Goal: Task Accomplishment & Management: Complete application form

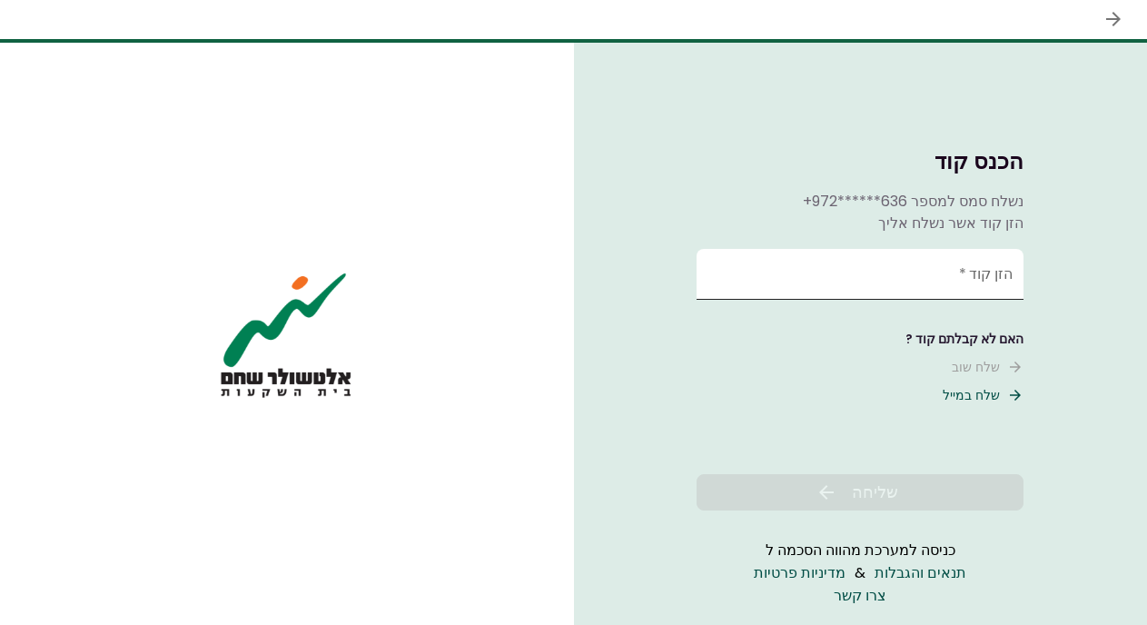
click at [859, 281] on input "הזן קוד   *" at bounding box center [859, 274] width 327 height 51
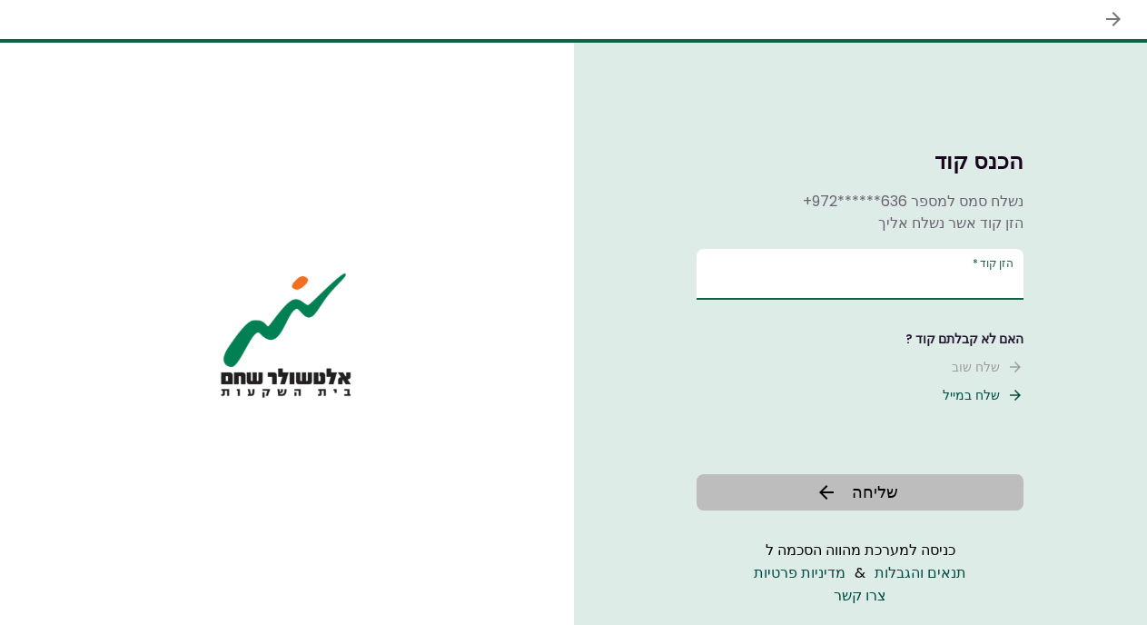
type input "******"
click at [819, 489] on icon at bounding box center [826, 492] width 22 height 22
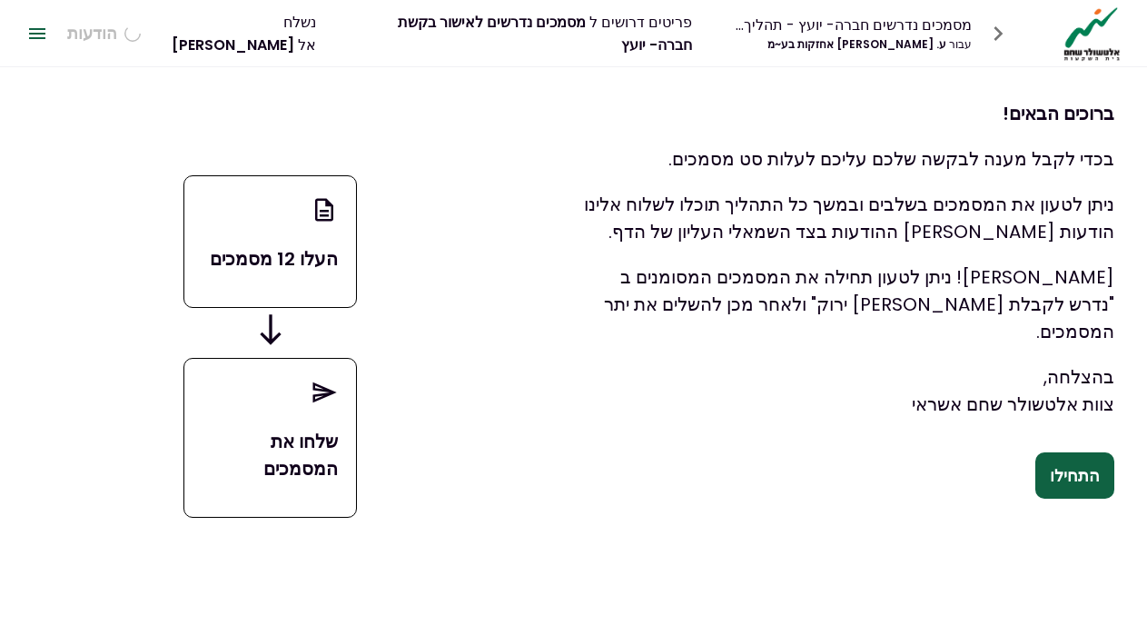
scroll to position [0, -1]
click at [1063, 476] on button "התחילו" at bounding box center [1074, 475] width 79 height 47
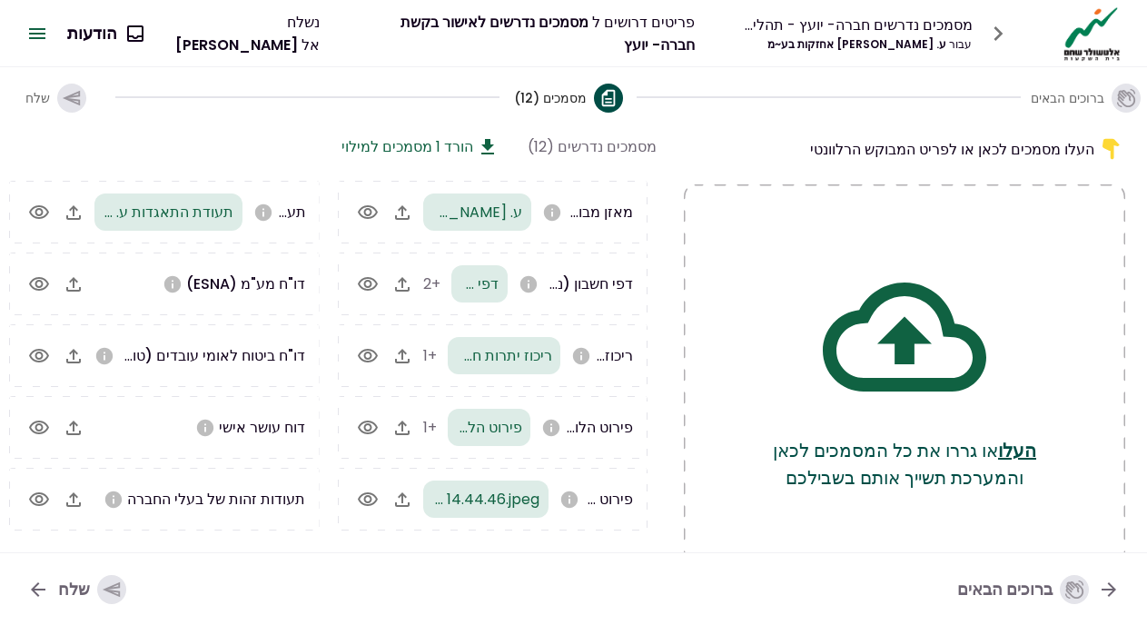
scroll to position [117, 0]
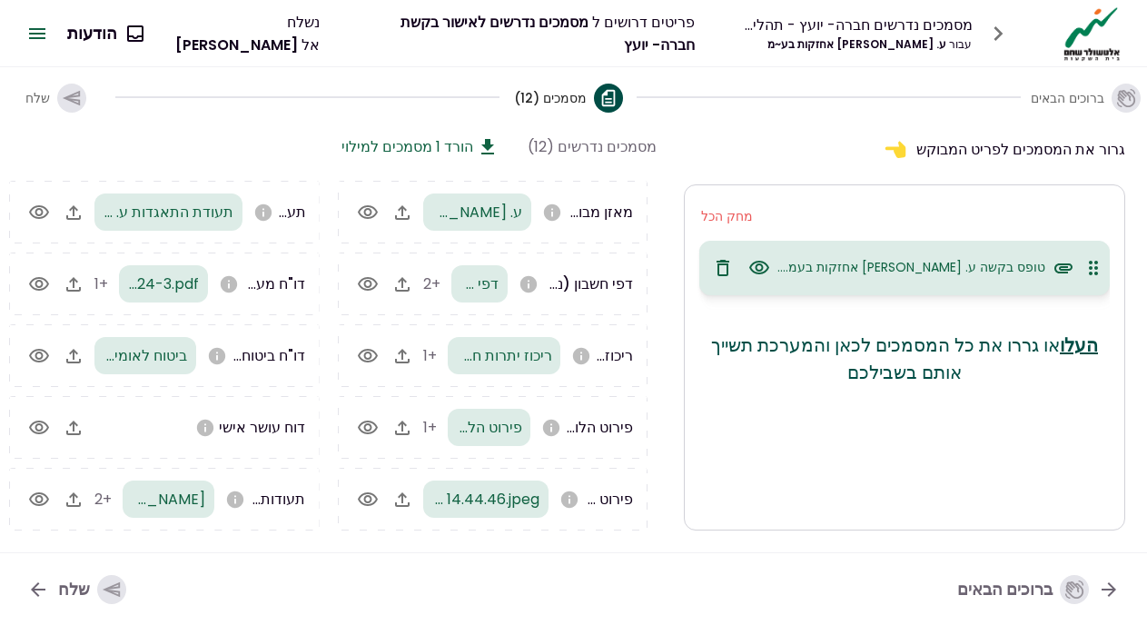
click at [113, 587] on icon "button" at bounding box center [111, 589] width 17 height 15
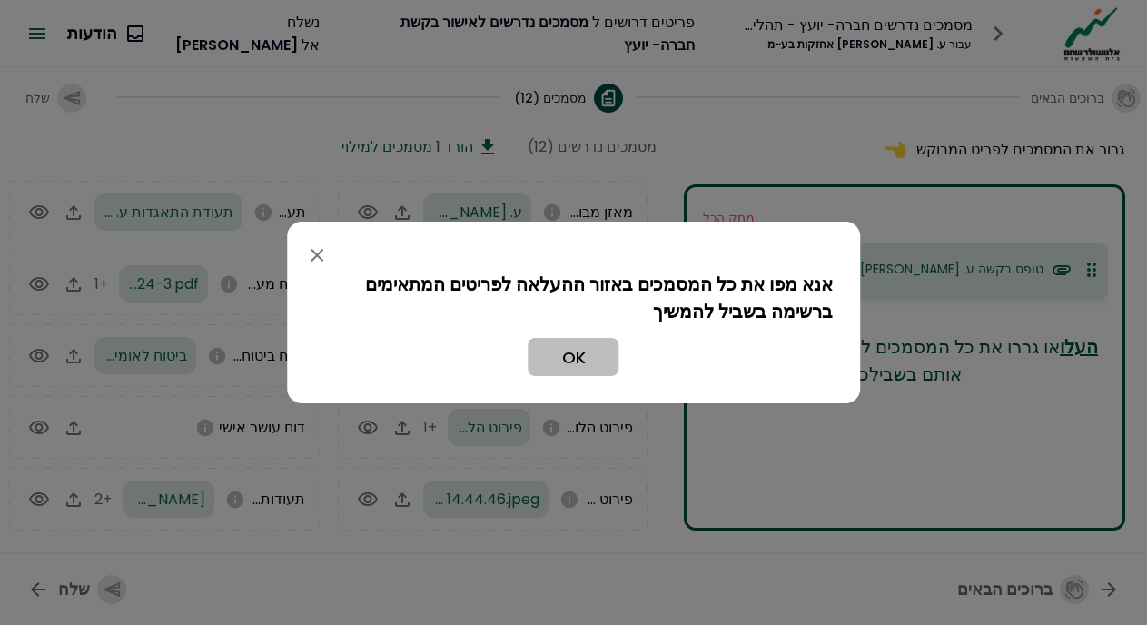
click at [586, 366] on button "OK" at bounding box center [573, 357] width 91 height 38
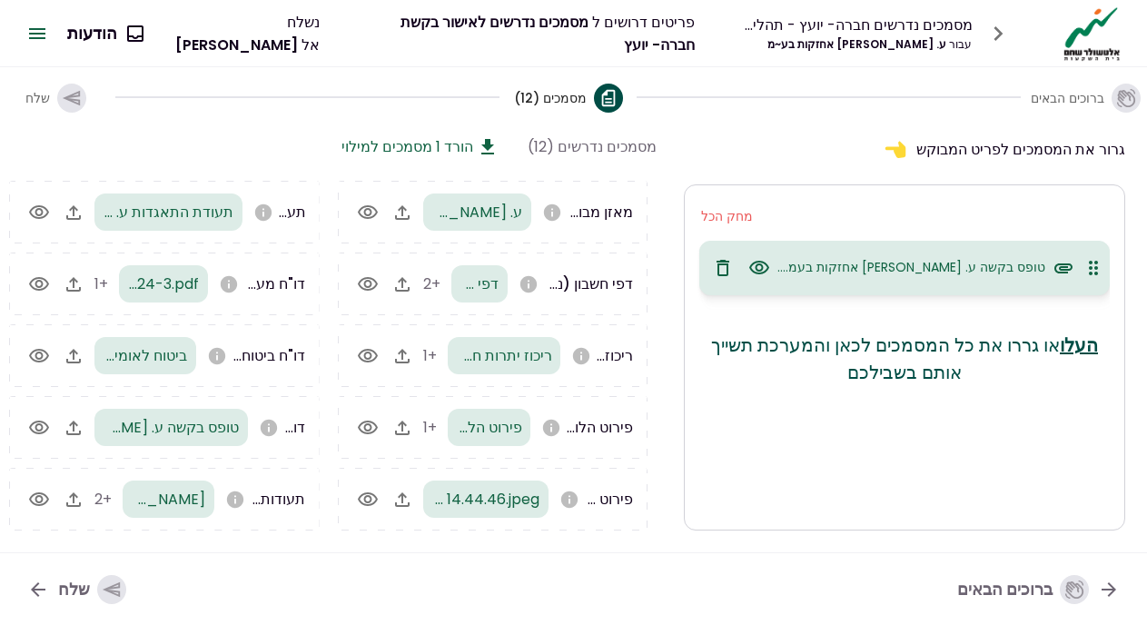
scroll to position [0, -1]
click at [115, 588] on icon "button" at bounding box center [111, 589] width 17 height 15
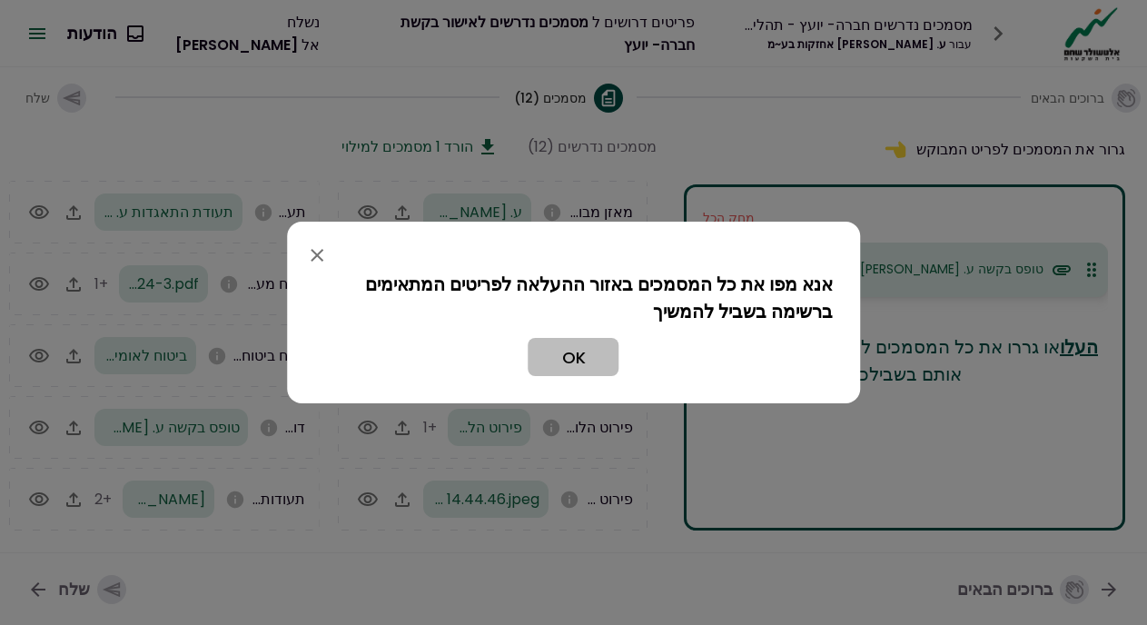
click at [563, 367] on button "OK" at bounding box center [573, 357] width 91 height 38
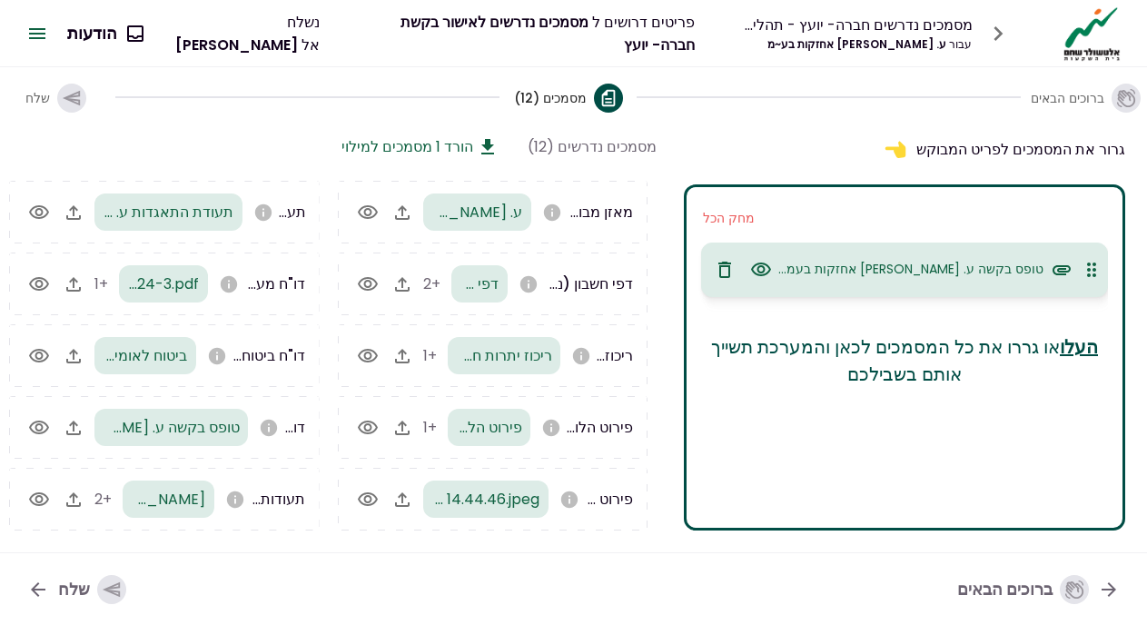
click at [727, 266] on icon "button" at bounding box center [724, 269] width 13 height 16
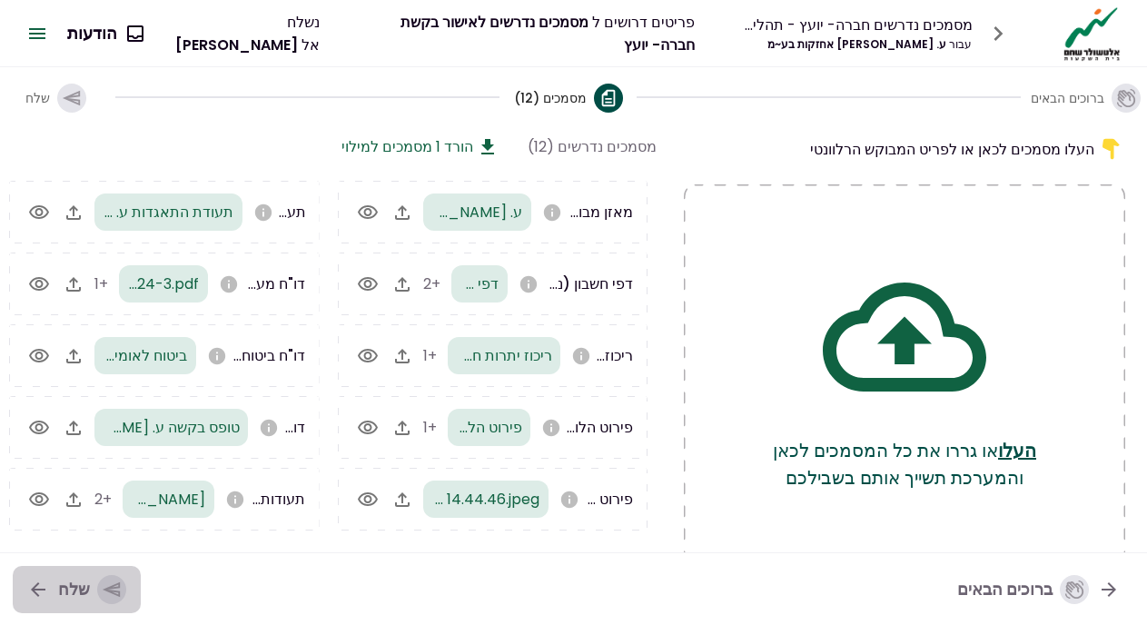
click at [113, 581] on icon "button" at bounding box center [112, 589] width 20 height 20
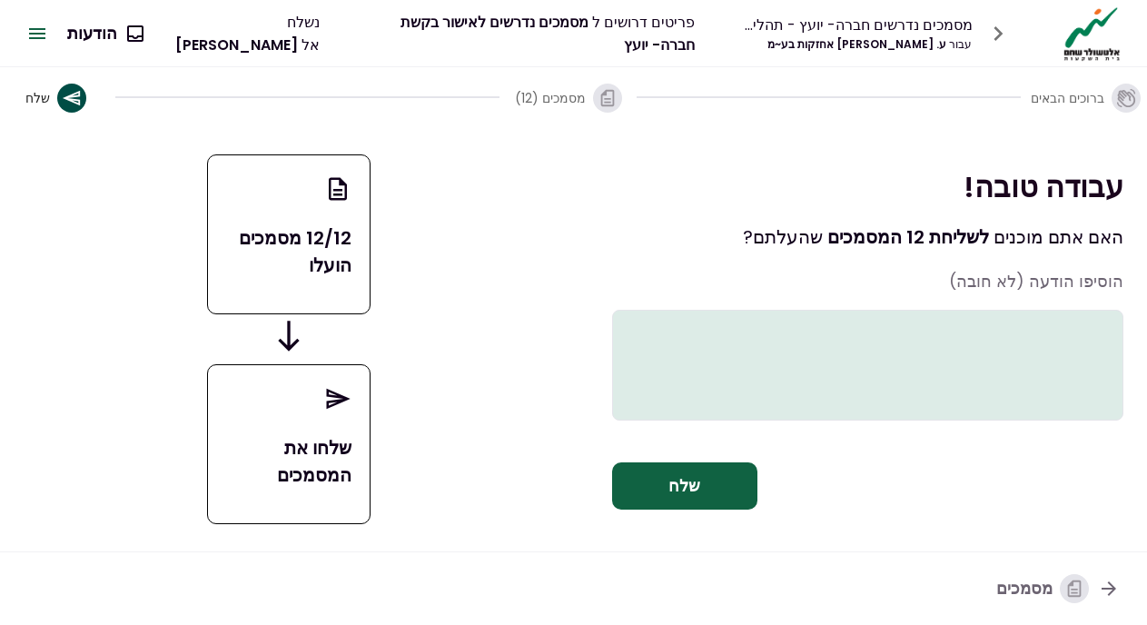
click at [876, 319] on textarea at bounding box center [868, 365] width 512 height 111
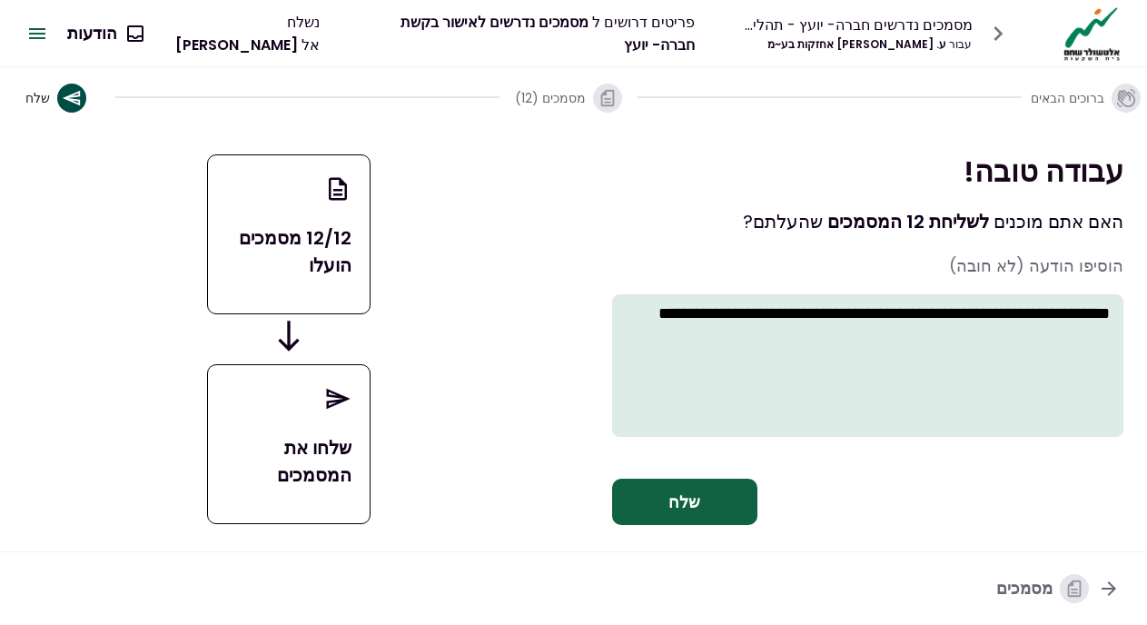
type textarea "**********"
click at [705, 500] on button "שלח" at bounding box center [684, 501] width 145 height 47
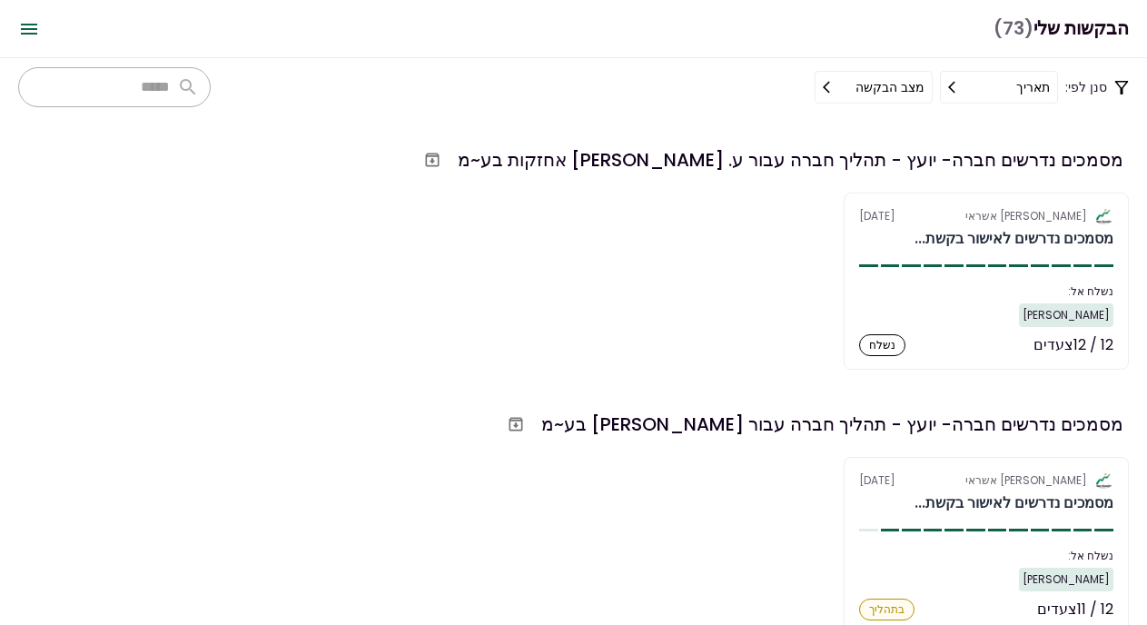
click at [1034, 2] on header "הבקשות שלי (73) הודעות הודעה חדשה שיחות [PERSON_NAME] בע~מ - הודעה כללית [DATE]…" at bounding box center [573, 29] width 1147 height 58
